Goal: Information Seeking & Learning: Understand process/instructions

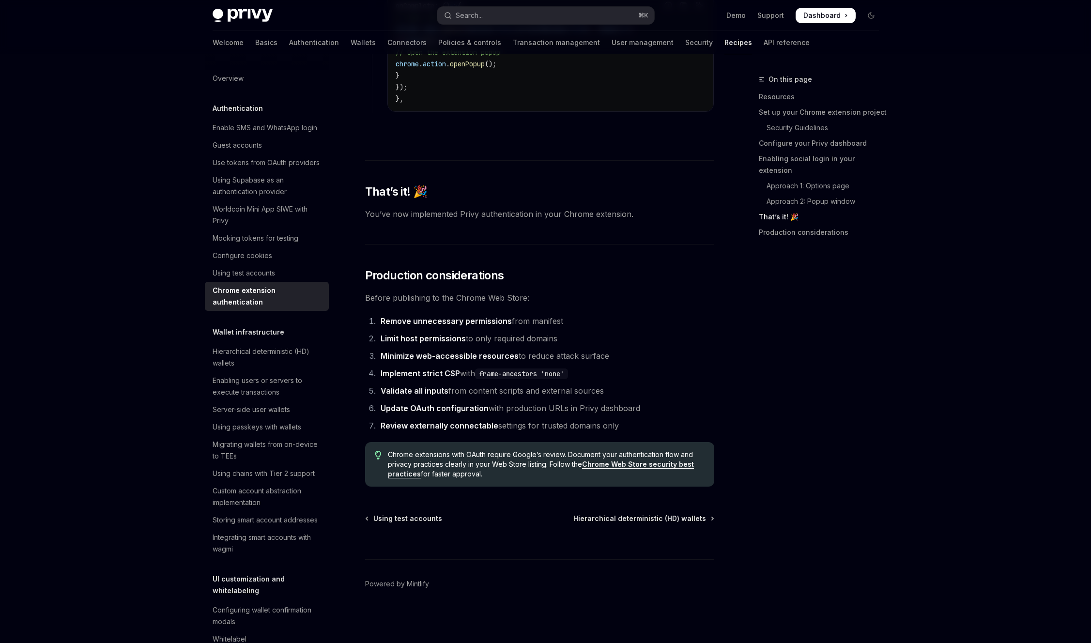
scroll to position [3650, 0]
drag, startPoint x: 801, startPoint y: 413, endPoint x: 586, endPoint y: 199, distance: 303.7
drag, startPoint x: 667, startPoint y: 266, endPoint x: 854, endPoint y: 408, distance: 234.7
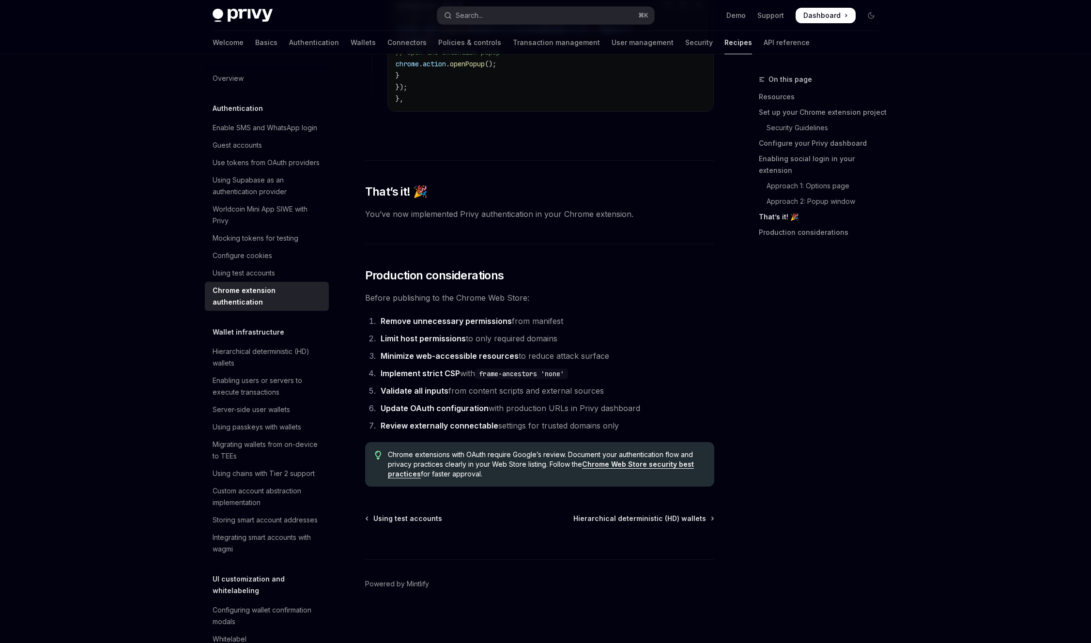
click at [854, 407] on div "On this page Resources Set up your Chrome extension project Security Guidelines…" at bounding box center [812, 358] width 147 height 569
click at [857, 413] on div "On this page Resources Set up your Chrome extension project Security Guidelines…" at bounding box center [812, 358] width 147 height 569
click at [856, 413] on div "On this page Resources Set up your Chrome extension project Security Guidelines…" at bounding box center [812, 358] width 147 height 569
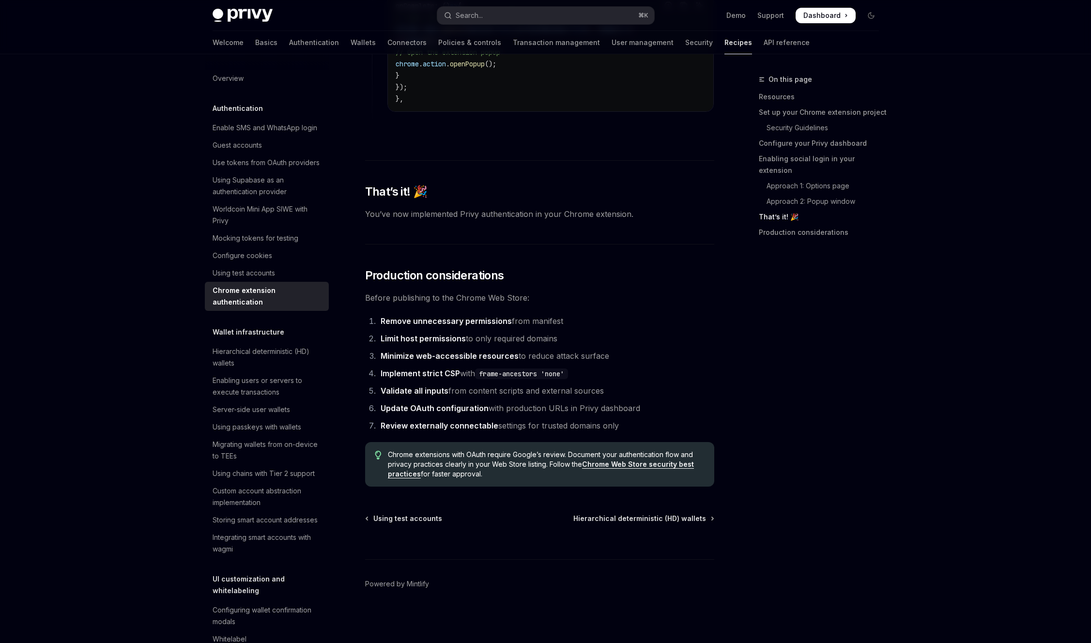
drag, startPoint x: 822, startPoint y: 390, endPoint x: 824, endPoint y: 375, distance: 15.2
click at [818, 385] on div "On this page Resources Set up your Chrome extension project Security Guidelines…" at bounding box center [812, 358] width 147 height 569
click at [850, 367] on div "On this page Resources Set up your Chrome extension project Security Guidelines…" at bounding box center [812, 358] width 147 height 569
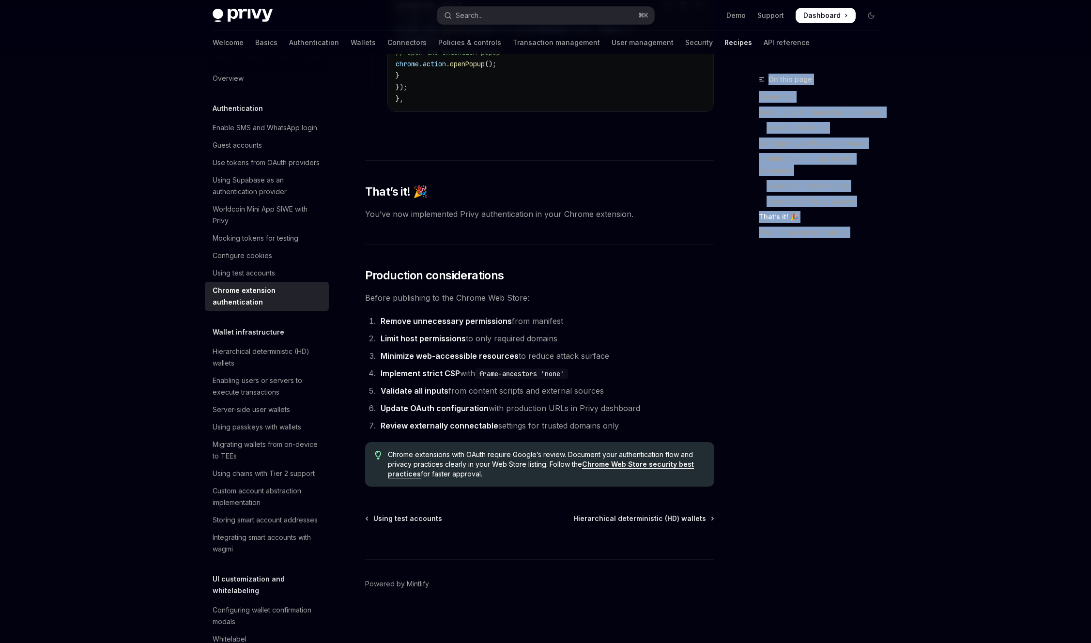
drag, startPoint x: 964, startPoint y: 316, endPoint x: 873, endPoint y: 97, distance: 237.6
click at [873, 97] on div "On this page Resources Set up your Chrome extension project Security Guidelines…" at bounding box center [823, 151] width 128 height 194
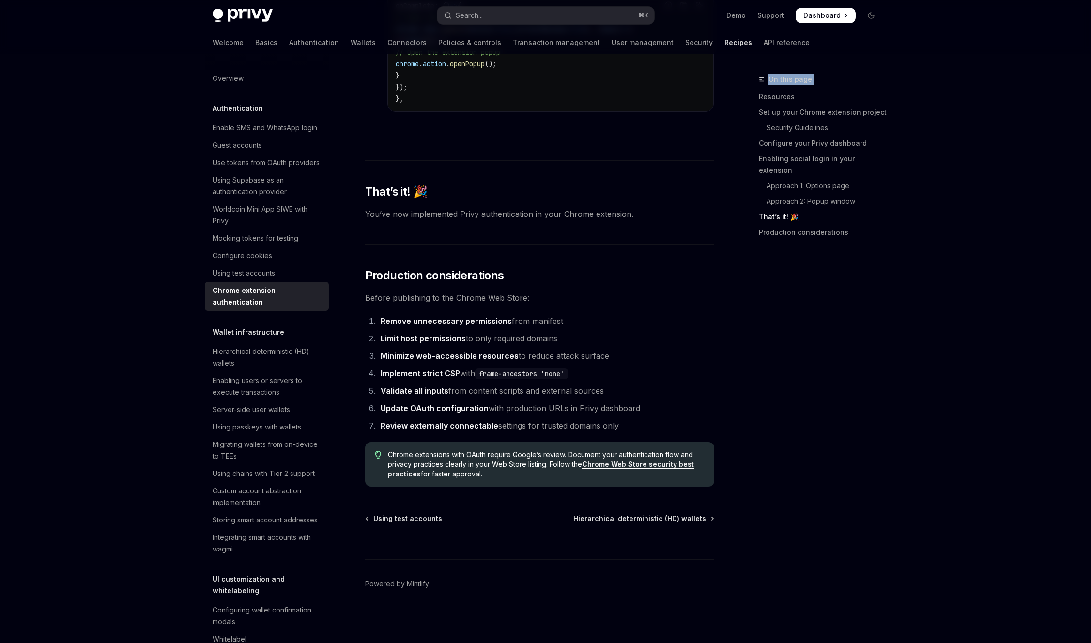
click at [869, 91] on div "On this page Resources Set up your Chrome extension project Security Guidelines…" at bounding box center [823, 151] width 128 height 194
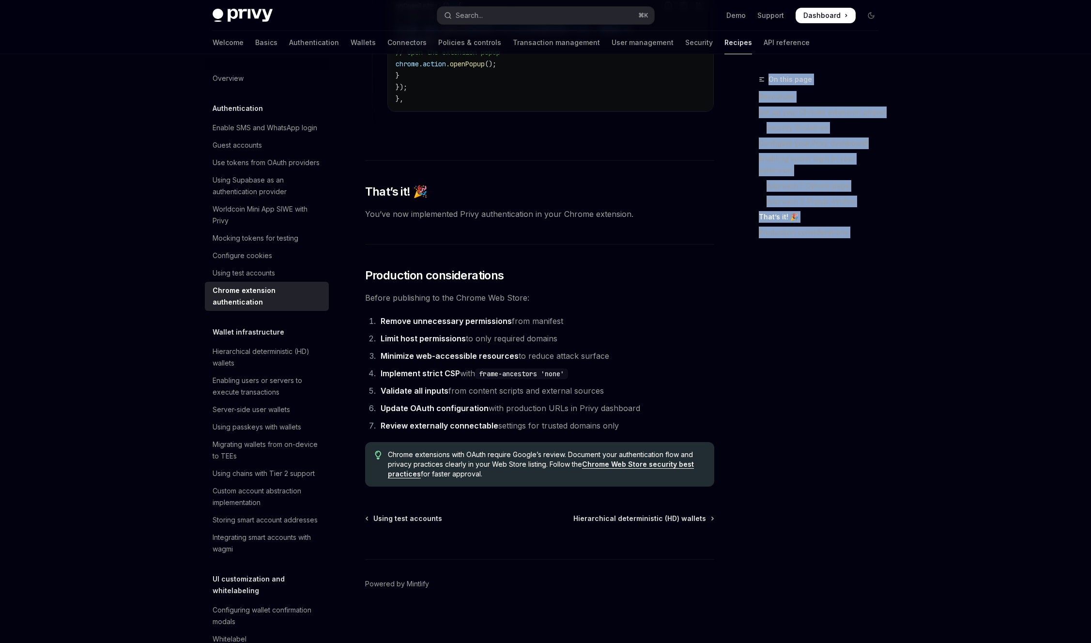
drag, startPoint x: 869, startPoint y: 91, endPoint x: 955, endPoint y: 319, distance: 244.2
click at [886, 248] on div "On this page Resources Set up your Chrome extension project Security Guidelines…" at bounding box center [823, 151] width 128 height 194
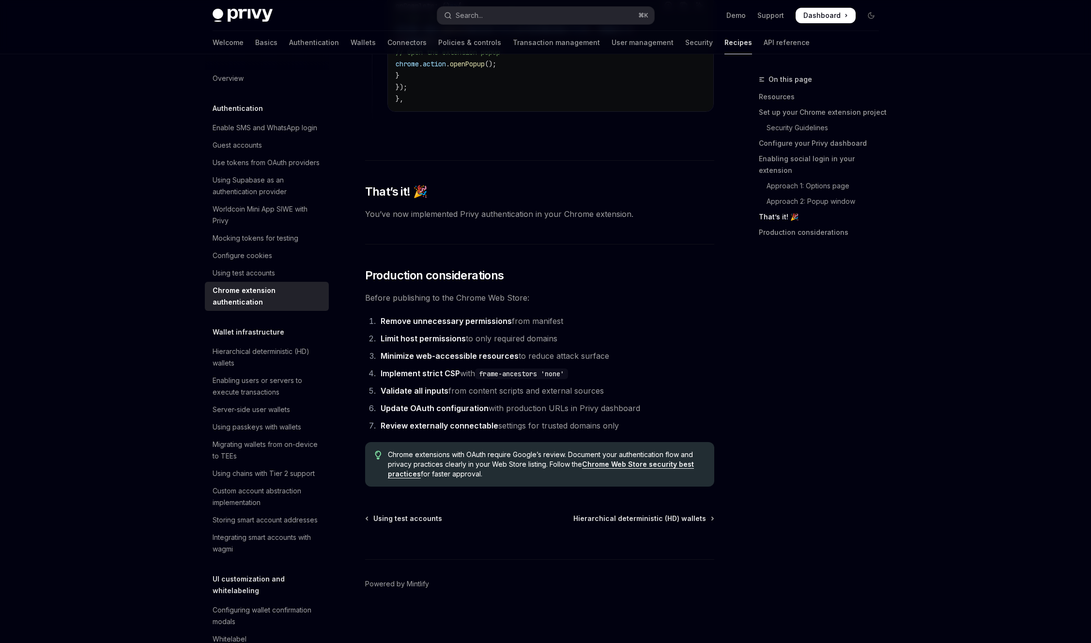
click at [886, 248] on div "On this page Resources Set up your Chrome extension project Security Guidelines…" at bounding box center [823, 151] width 128 height 194
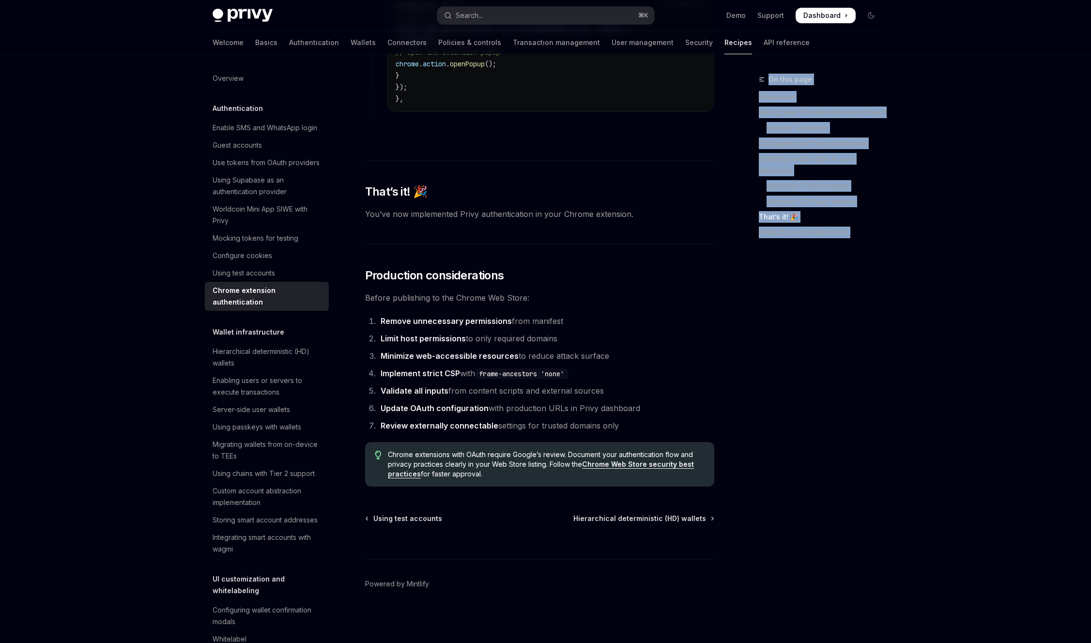
drag, startPoint x: 965, startPoint y: 318, endPoint x: 839, endPoint y: 103, distance: 249.3
click at [839, 103] on div "On this page Resources Set up your Chrome extension project Security Guidelines…" at bounding box center [823, 151] width 128 height 194
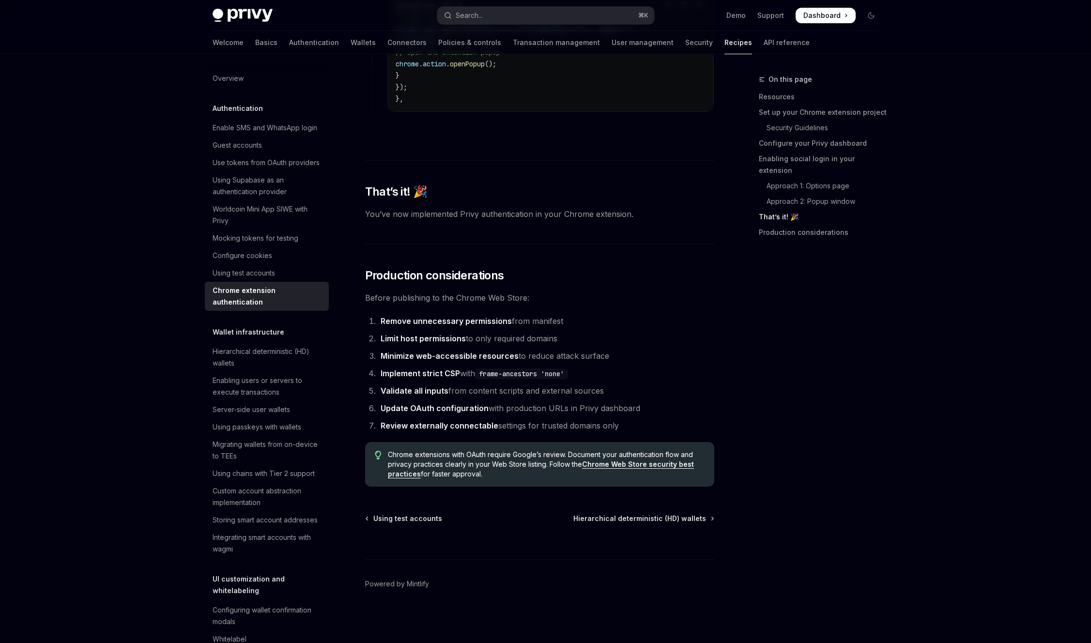
click at [852, 95] on div "On this page Resources Set up your Chrome extension project Security Guidelines…" at bounding box center [823, 151] width 128 height 194
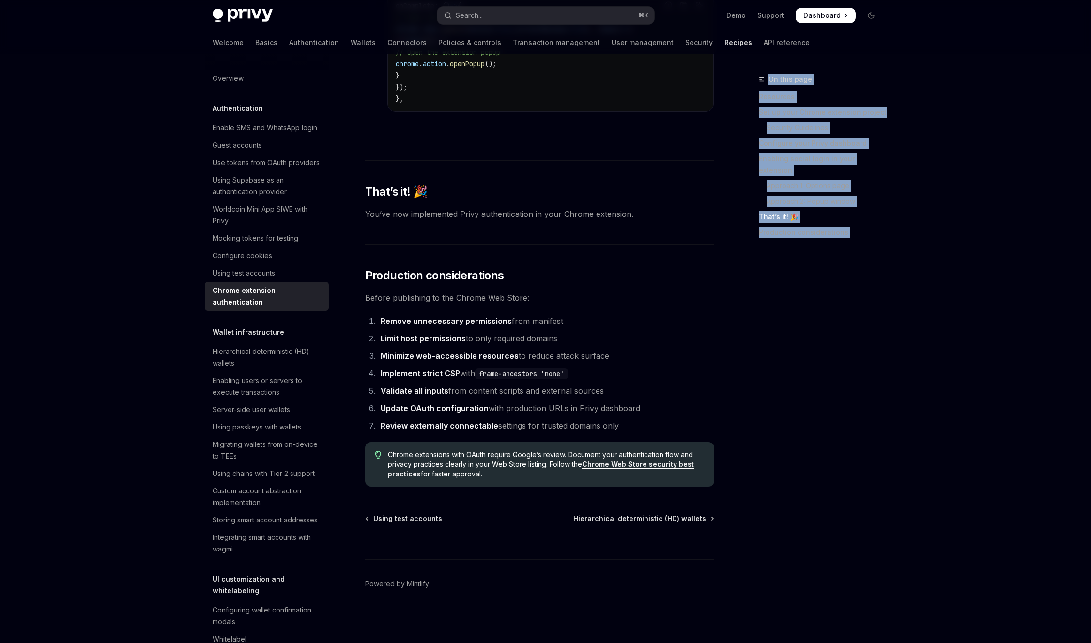
drag, startPoint x: 852, startPoint y: 95, endPoint x: 973, endPoint y: 324, distance: 258.4
click at [886, 248] on div "On this page Resources Set up your Chrome extension project Security Guidelines…" at bounding box center [823, 151] width 128 height 194
drag, startPoint x: 976, startPoint y: 317, endPoint x: 849, endPoint y: 99, distance: 251.7
click at [849, 99] on div "On this page Resources Set up your Chrome extension project Security Guidelines…" at bounding box center [823, 151] width 128 height 194
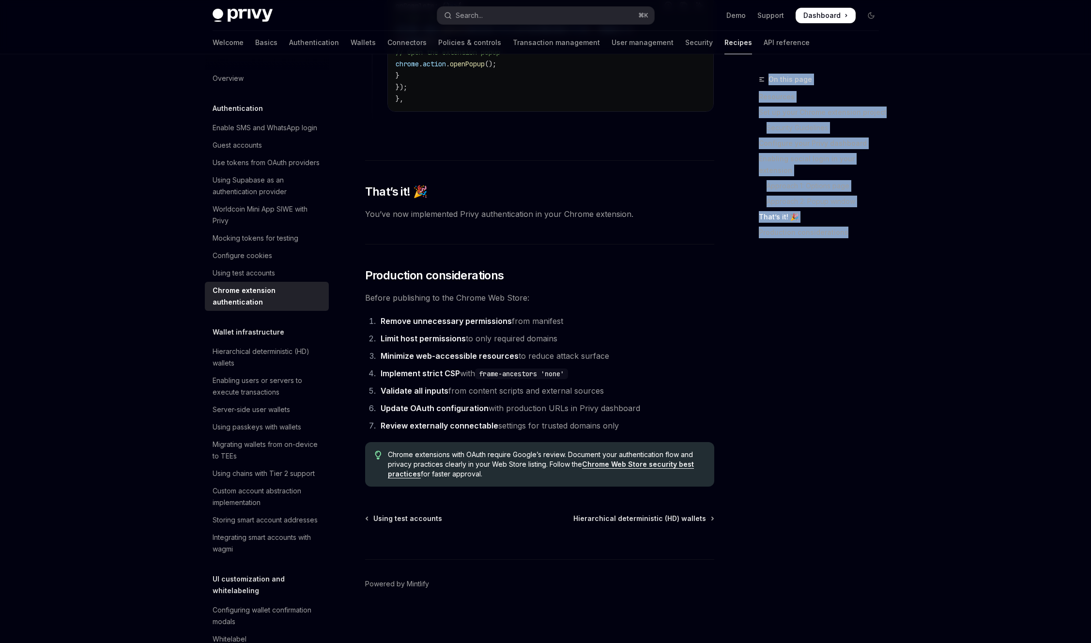
click at [858, 94] on div "On this page Resources Set up your Chrome extension project Security Guidelines…" at bounding box center [823, 151] width 128 height 194
drag, startPoint x: 858, startPoint y: 94, endPoint x: 979, endPoint y: 310, distance: 246.9
click at [886, 248] on div "On this page Resources Set up your Chrome extension project Security Guidelines…" at bounding box center [823, 151] width 128 height 194
click at [886, 240] on link "Production considerations" at bounding box center [823, 232] width 128 height 15
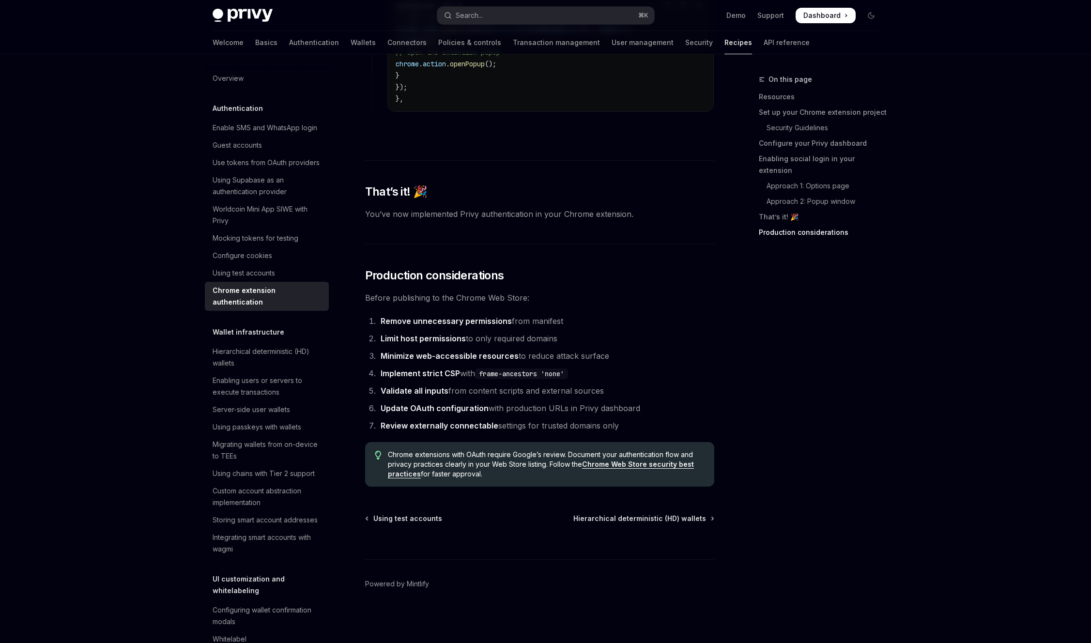
click at [886, 119] on div "On this page Resources Set up your Chrome extension project Security Guidelines…" at bounding box center [823, 151] width 128 height 194
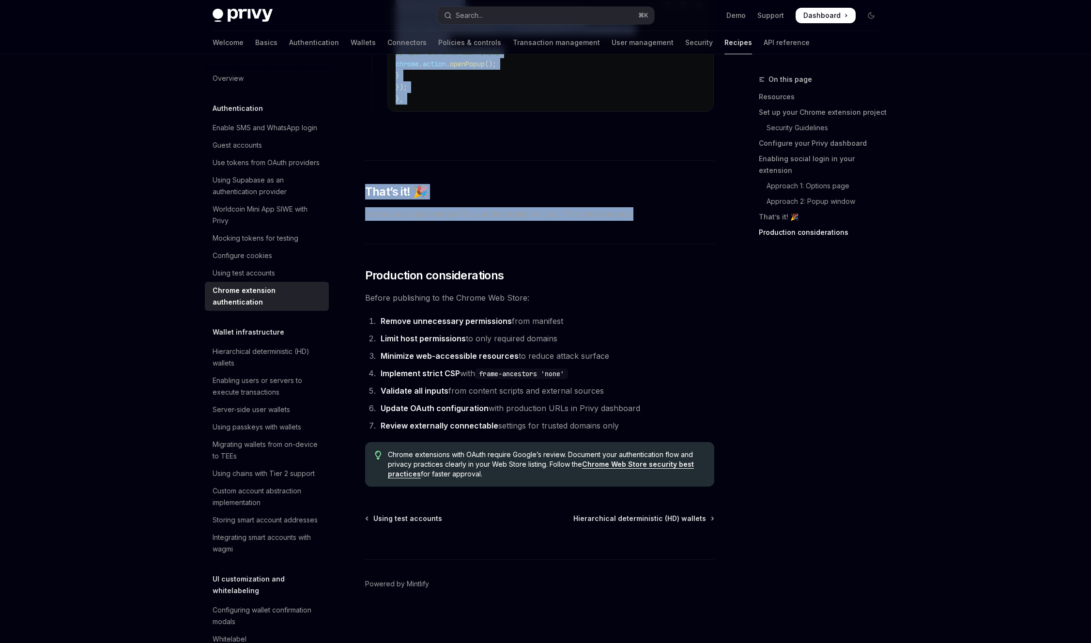
drag, startPoint x: 819, startPoint y: 78, endPoint x: 969, endPoint y: 319, distance: 283.6
click at [886, 240] on link "Production considerations" at bounding box center [823, 232] width 128 height 15
drag, startPoint x: 982, startPoint y: 313, endPoint x: 812, endPoint y: 92, distance: 277.9
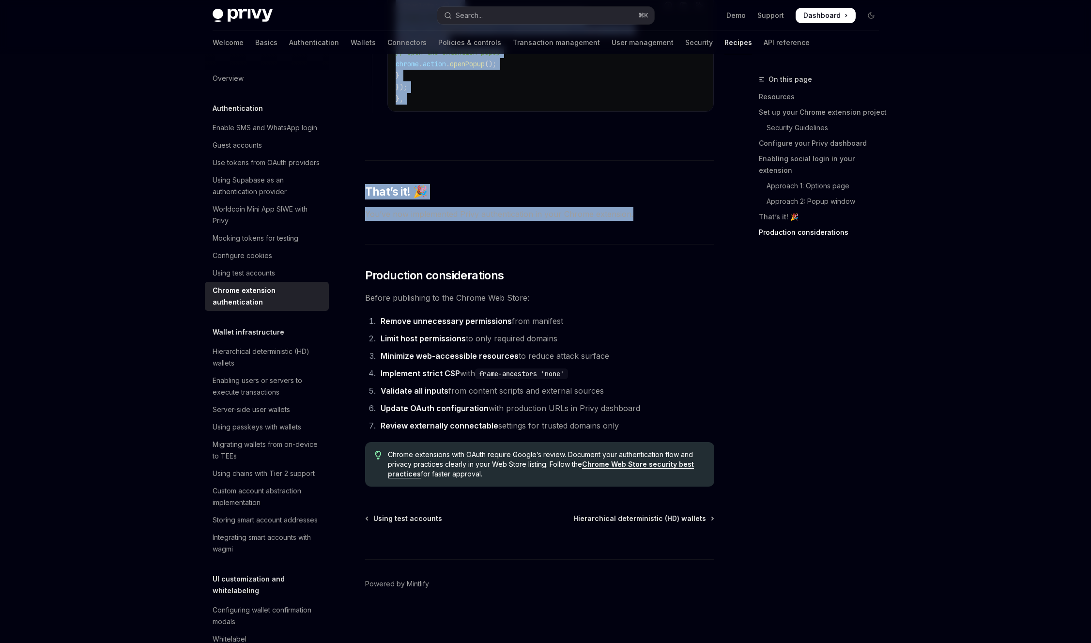
drag, startPoint x: 822, startPoint y: 92, endPoint x: 970, endPoint y: 312, distance: 265.7
click at [886, 240] on link "Production considerations" at bounding box center [823, 232] width 128 height 15
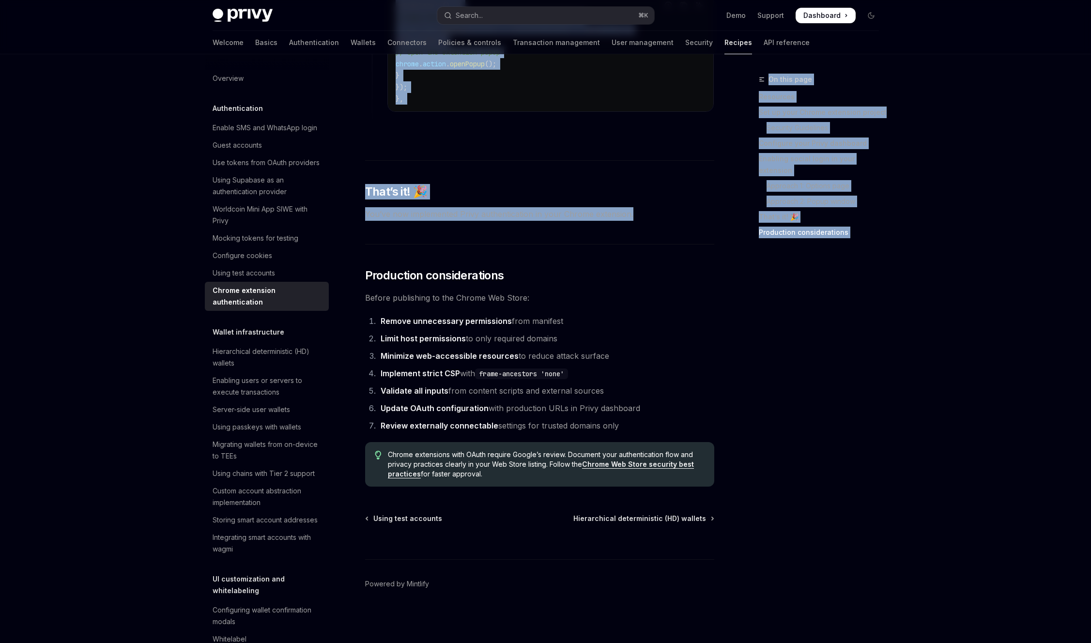
drag, startPoint x: 877, startPoint y: 128, endPoint x: 836, endPoint y: 102, distance: 48.5
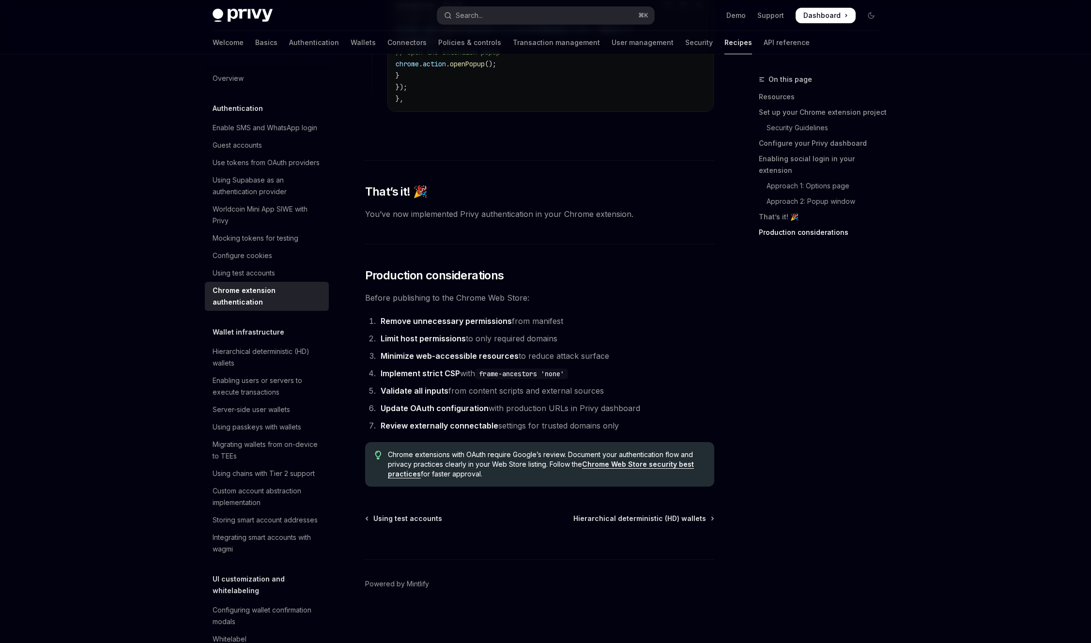
click at [886, 97] on div "On this page Resources Set up your Chrome extension project Security Guidelines…" at bounding box center [823, 151] width 128 height 194
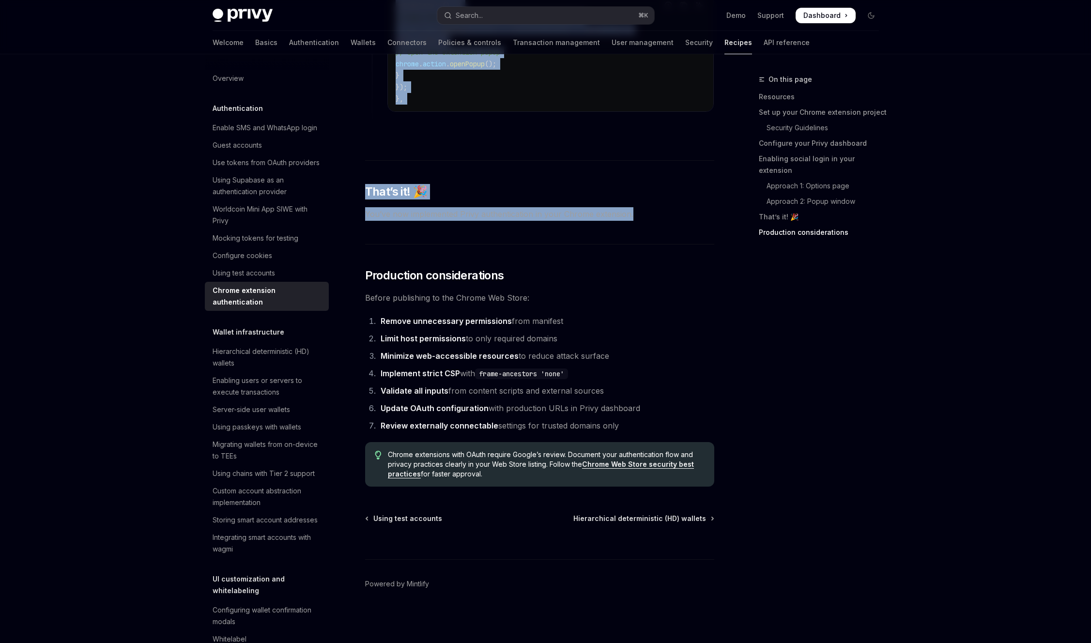
drag, startPoint x: 975, startPoint y: 314, endPoint x: 830, endPoint y: 76, distance: 278.7
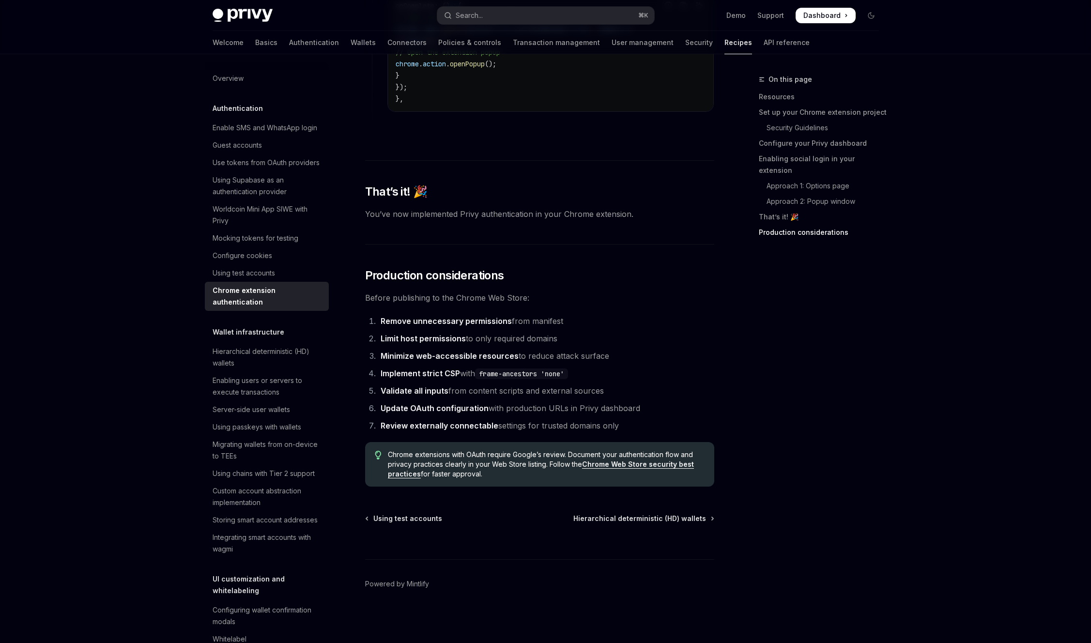
click at [846, 87] on div "On this page Resources Set up your Chrome extension project Security Guidelines…" at bounding box center [823, 151] width 128 height 194
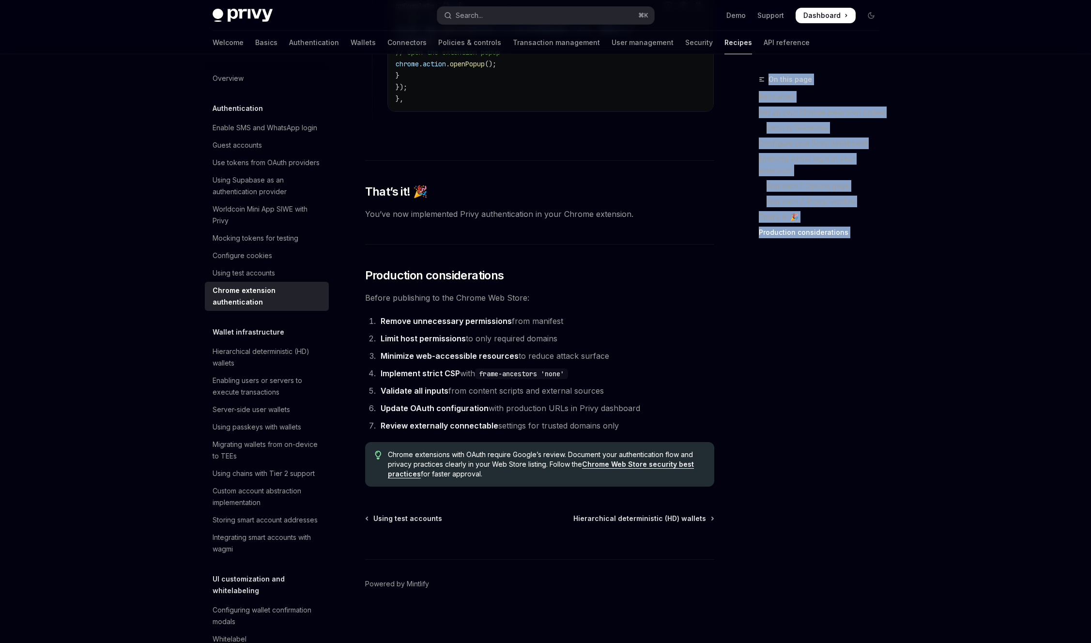
drag, startPoint x: 846, startPoint y: 87, endPoint x: 989, endPoint y: 331, distance: 283.0
click at [886, 333] on div "On this page Resources Set up your Chrome extension project Security Guidelines…" at bounding box center [812, 358] width 147 height 569
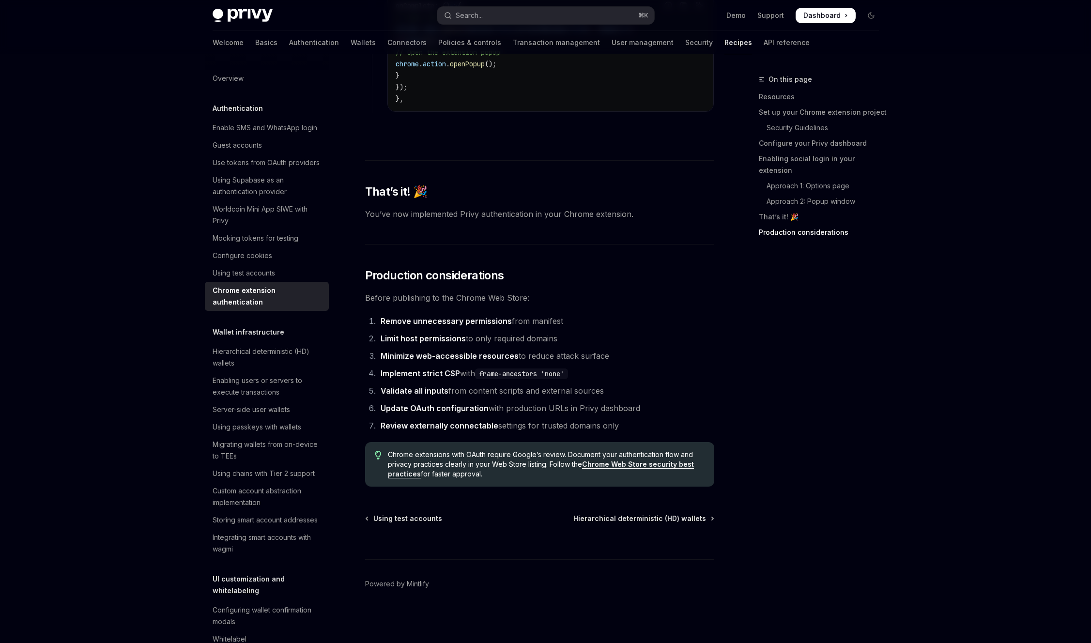
click at [886, 328] on div "On this page Resources Set up your Chrome extension project Security Guidelines…" at bounding box center [812, 358] width 147 height 569
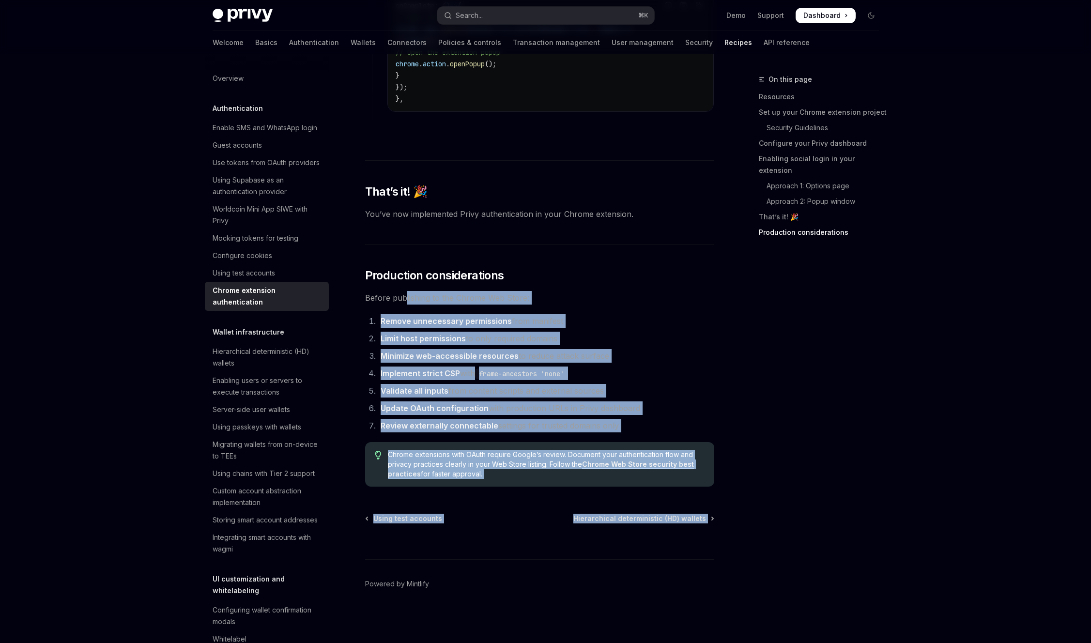
drag, startPoint x: 785, startPoint y: 492, endPoint x: 353, endPoint y: 166, distance: 542.0
drag, startPoint x: 383, startPoint y: 98, endPoint x: 799, endPoint y: 499, distance: 577.6
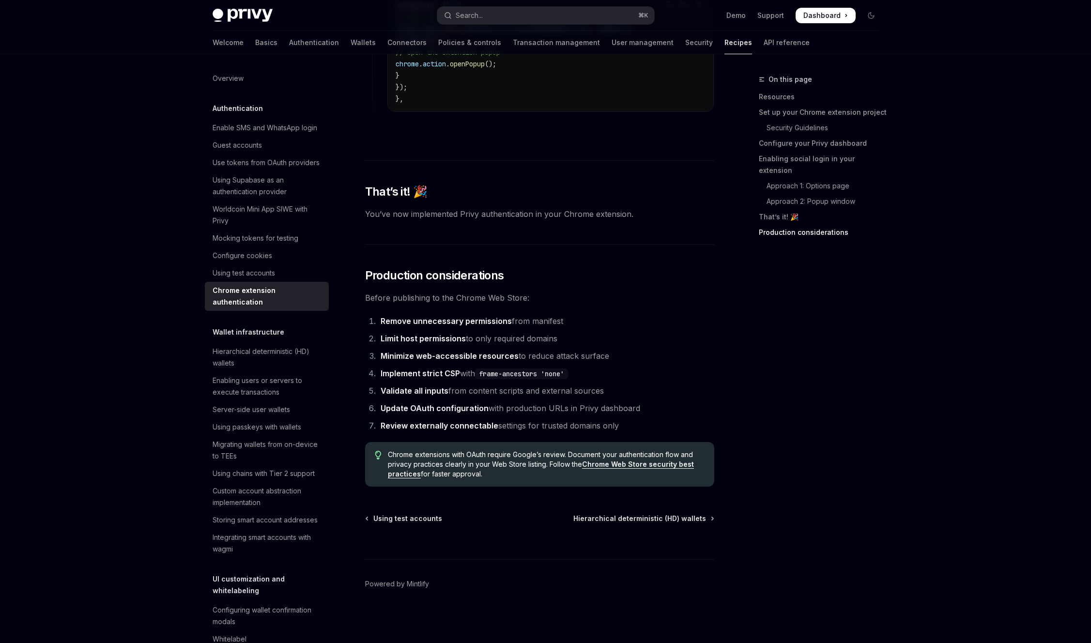
click at [885, 508] on div "On this page Resources Set up your Chrome extension project Security Guidelines…" at bounding box center [812, 358] width 147 height 569
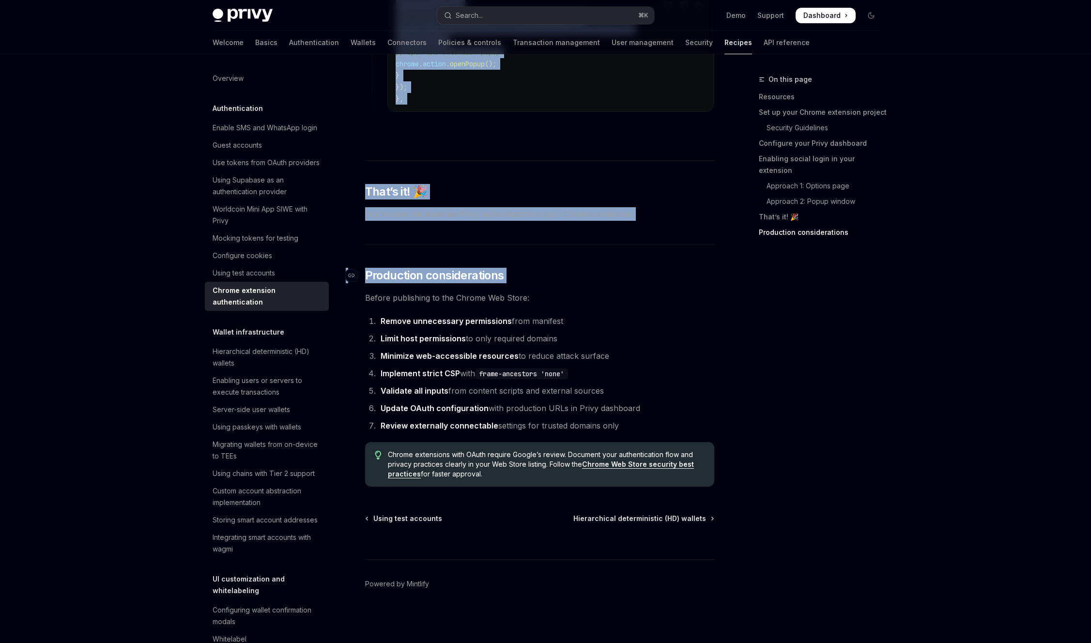
drag, startPoint x: 849, startPoint y: 459, endPoint x: 354, endPoint y: 131, distance: 594.2
drag, startPoint x: 359, startPoint y: 120, endPoint x: 684, endPoint y: 436, distance: 453.6
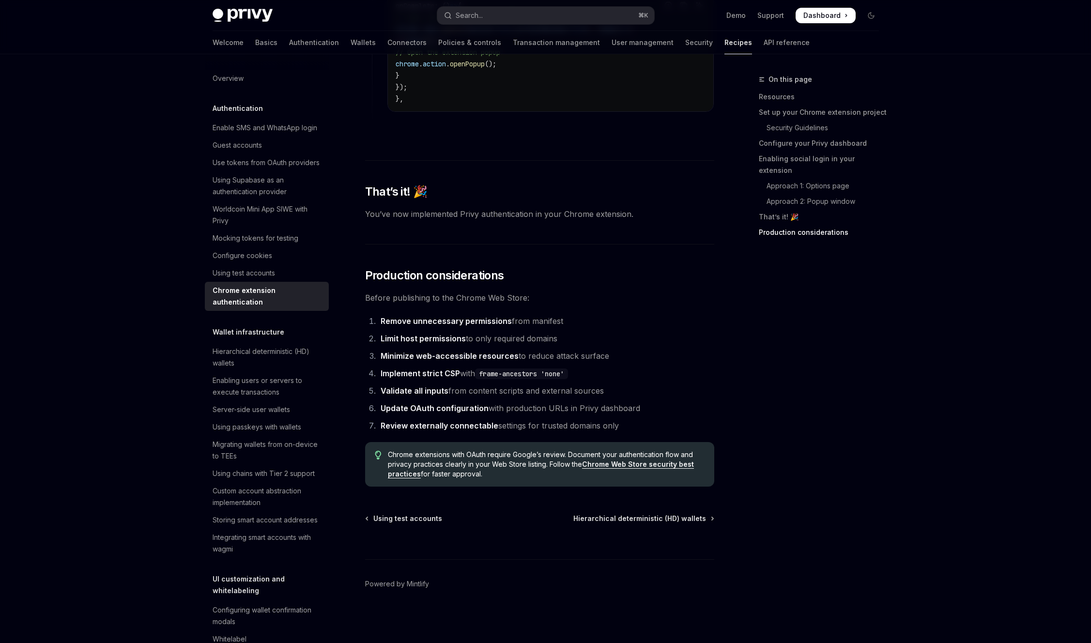
type textarea "*"
